Goal: Use online tool/utility: Utilize a website feature to perform a specific function

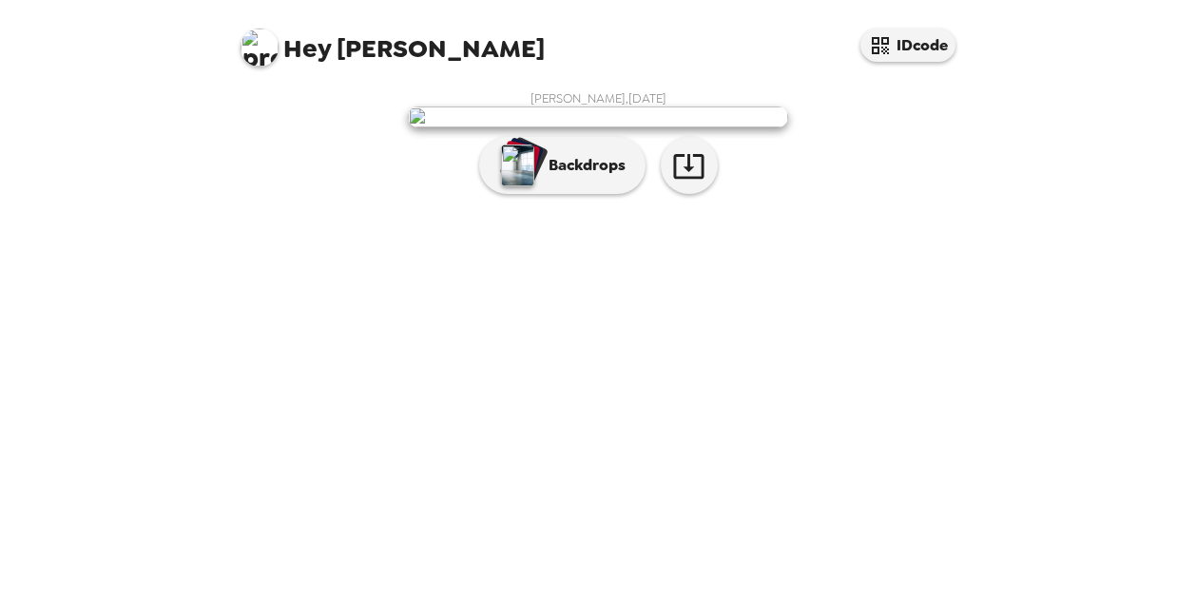
scroll to position [87, 0]
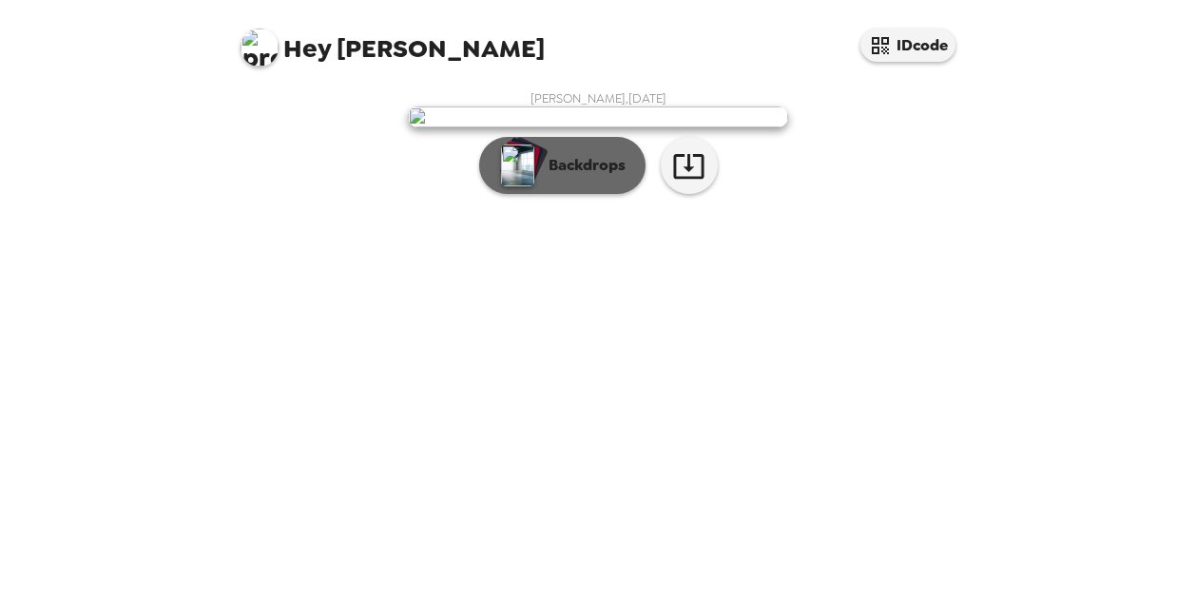
click at [573, 177] on p "Backdrops" at bounding box center [582, 165] width 87 height 23
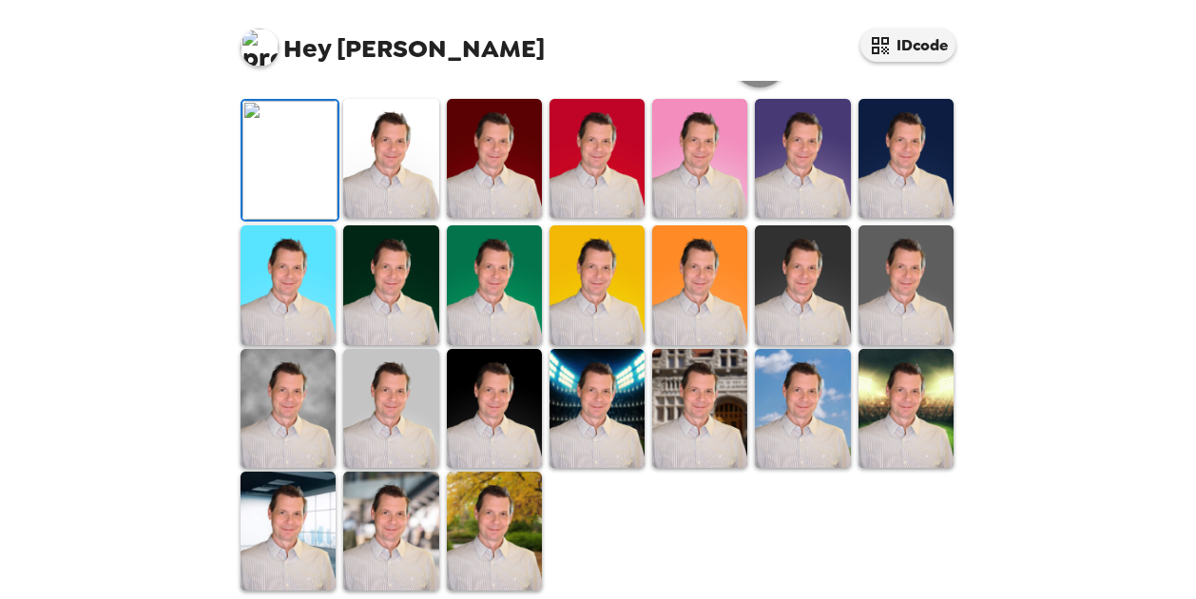
click at [749, 76] on icon "button" at bounding box center [760, 59] width 33 height 33
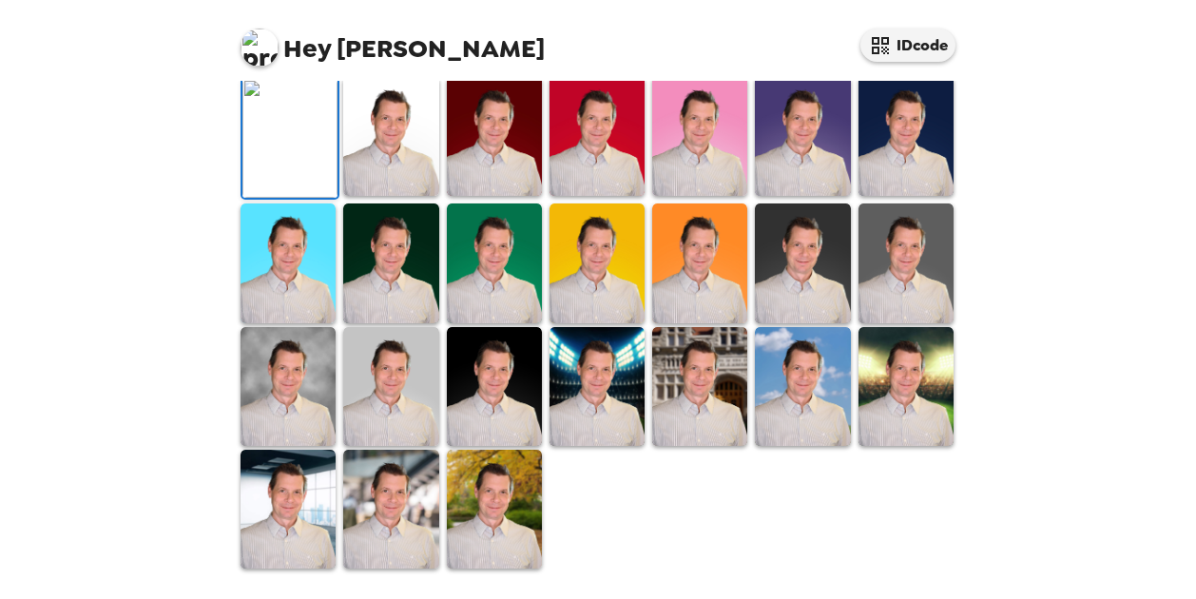
scroll to position [373, 0]
click at [622, 196] on img at bounding box center [597, 136] width 95 height 119
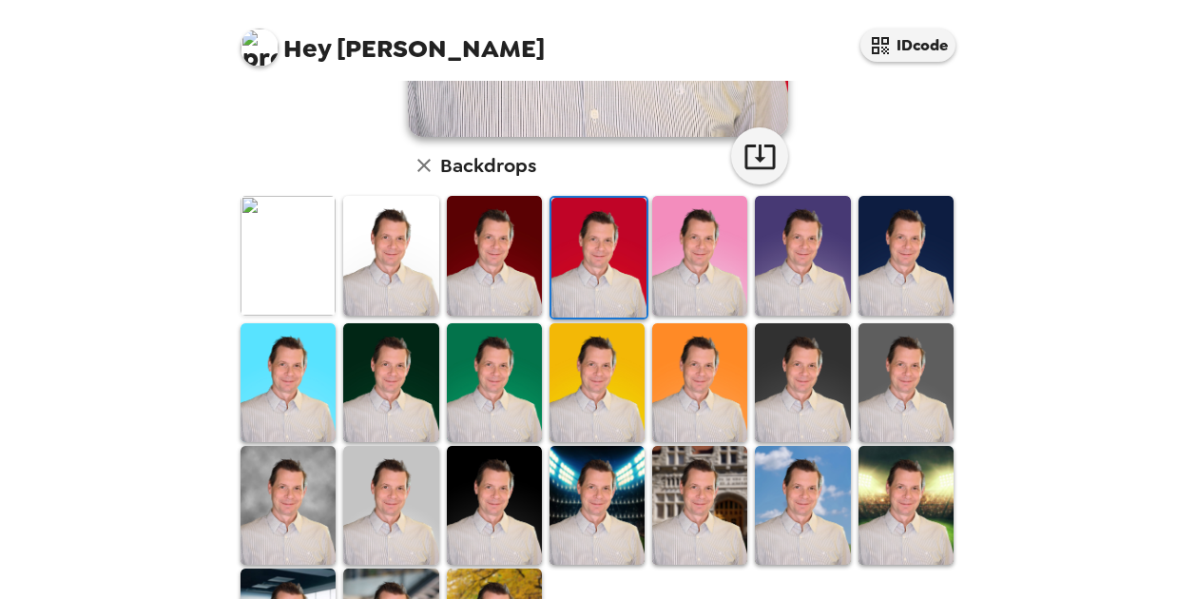
scroll to position [475, 0]
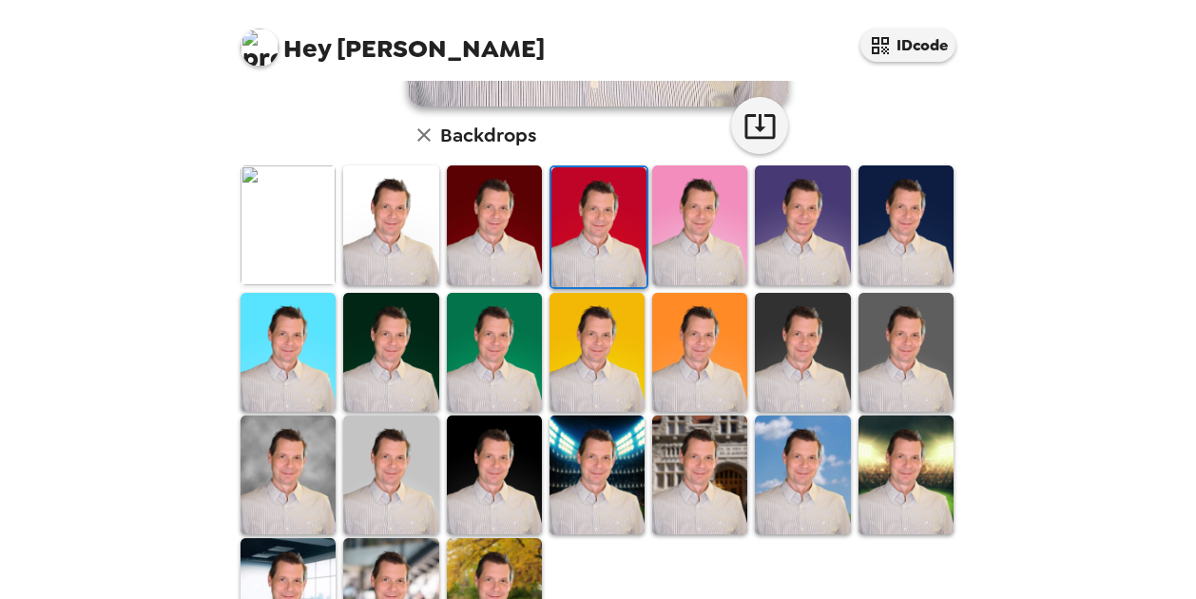
click at [396, 363] on img at bounding box center [390, 352] width 95 height 119
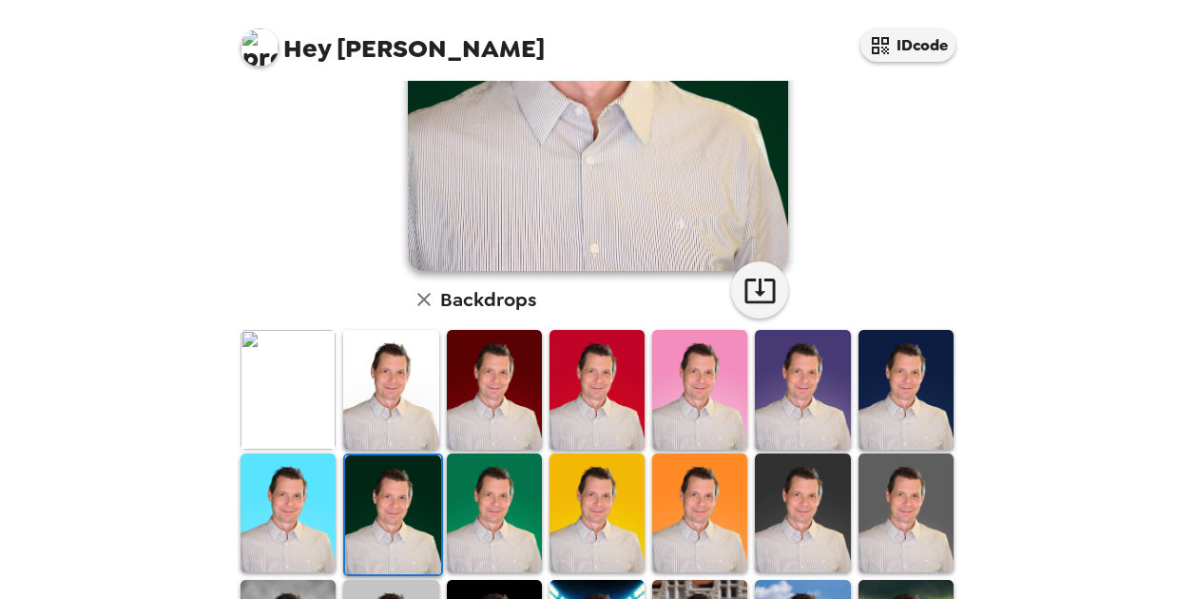
scroll to position [380, 0]
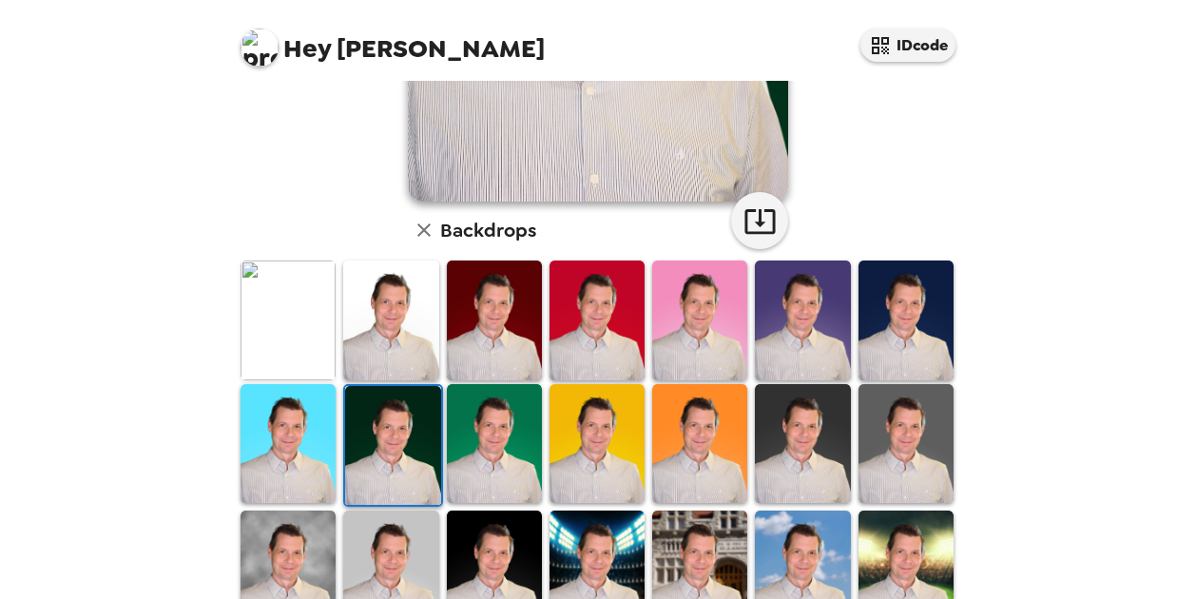
click at [275, 455] on img at bounding box center [288, 443] width 95 height 119
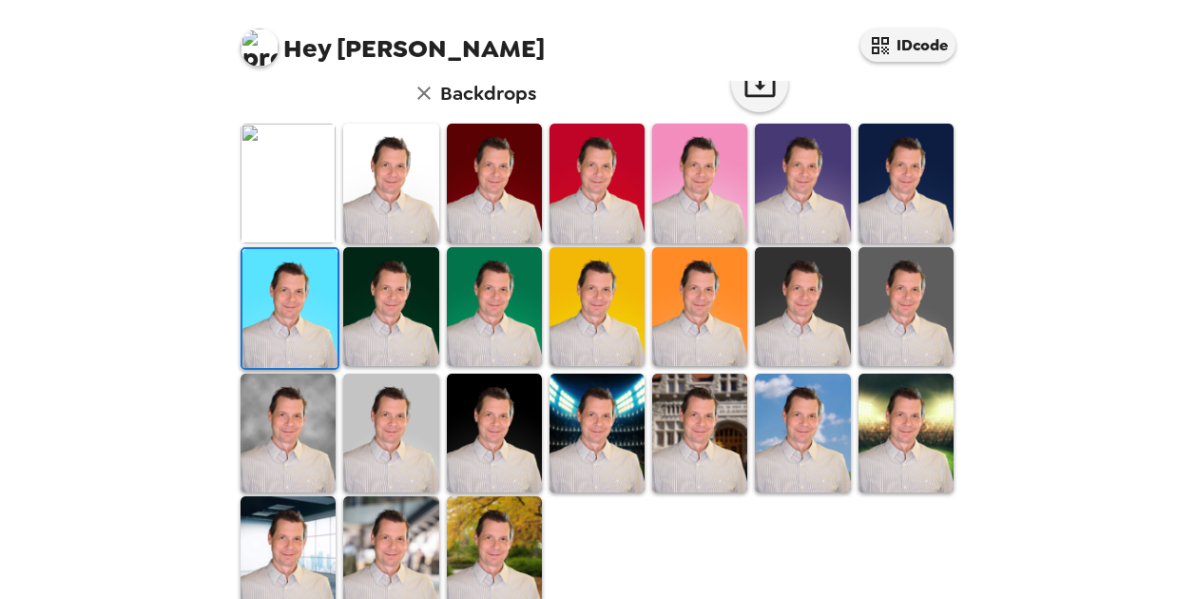
scroll to position [553, 0]
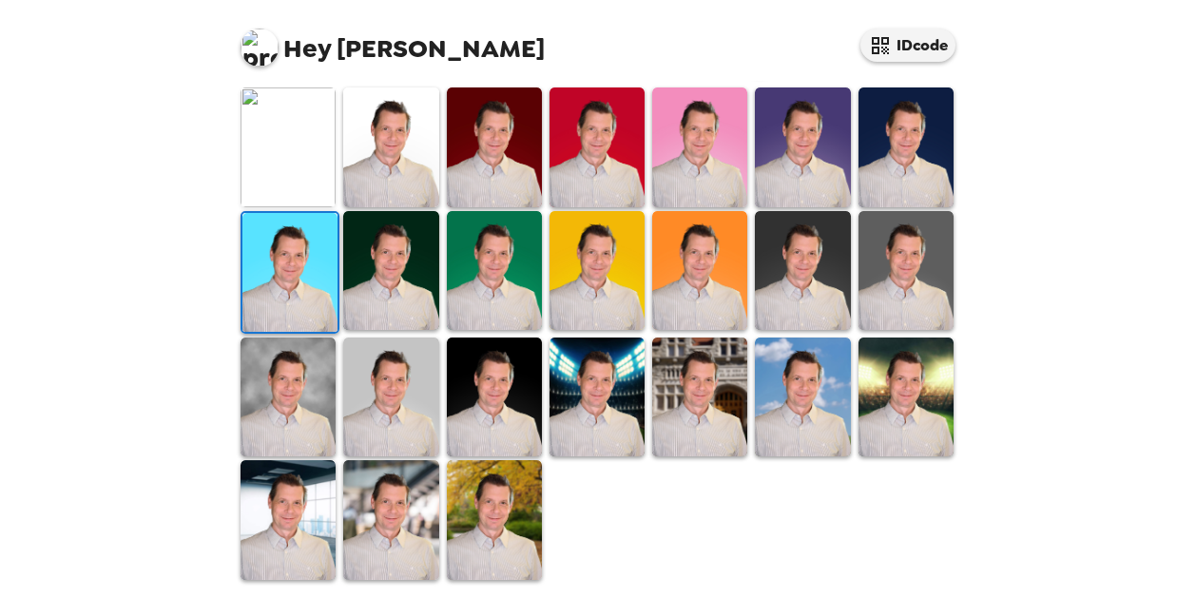
click at [726, 373] on img at bounding box center [699, 397] width 95 height 119
